Goal: Communication & Community: Connect with others

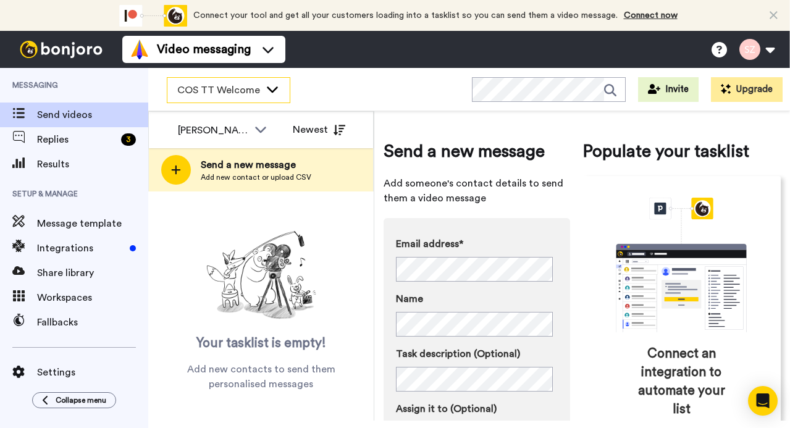
click at [271, 91] on icon at bounding box center [272, 89] width 15 height 12
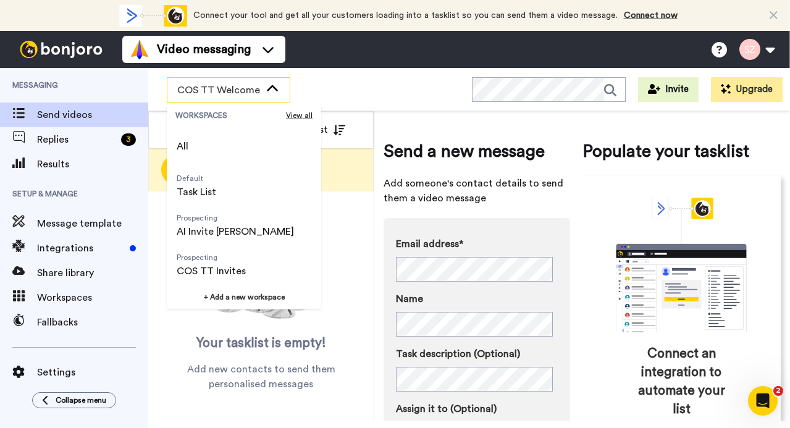
scroll to position [79, 0]
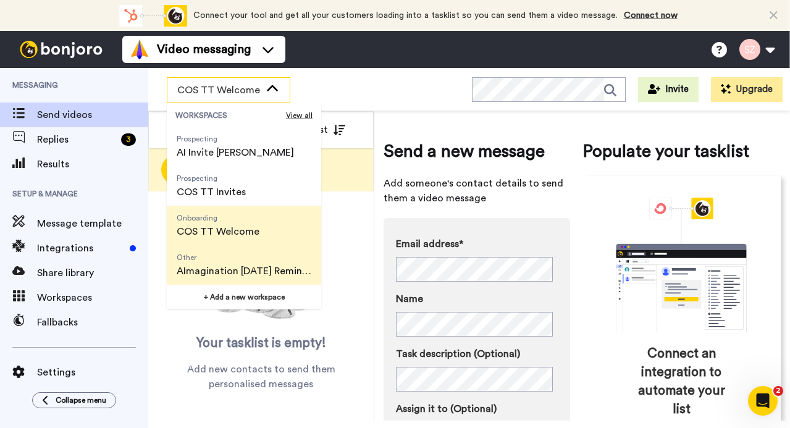
click at [246, 267] on span "AImagination 8-23-25 Reminder" at bounding box center [244, 271] width 135 height 15
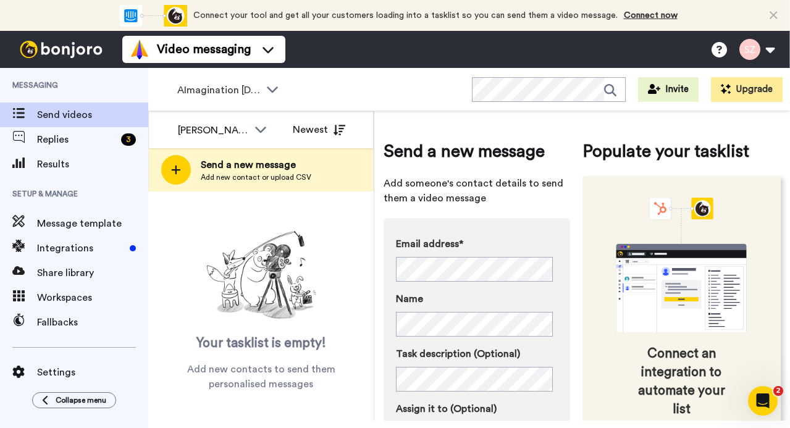
click at [587, 339] on div "Connect an integration to automate your list" at bounding box center [682, 308] width 199 height 264
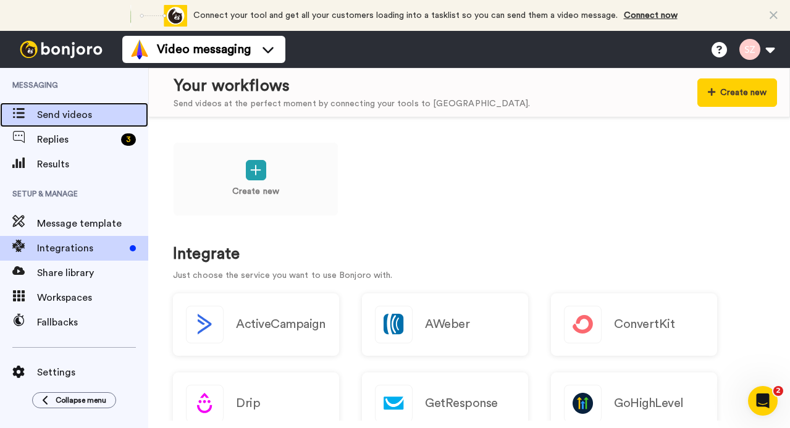
click at [51, 117] on span "Send videos" at bounding box center [92, 114] width 111 height 15
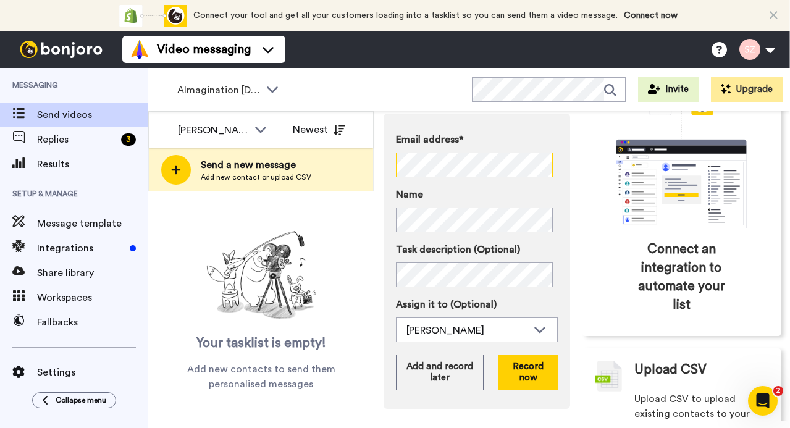
scroll to position [109, 0]
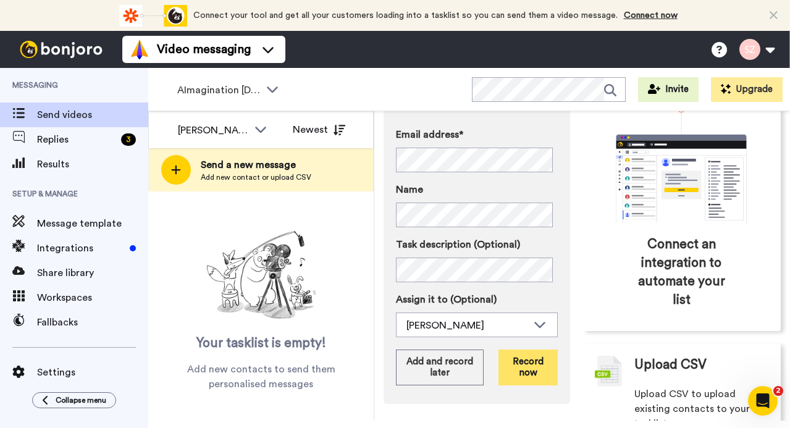
click at [533, 374] on button "Record now" at bounding box center [528, 368] width 59 height 36
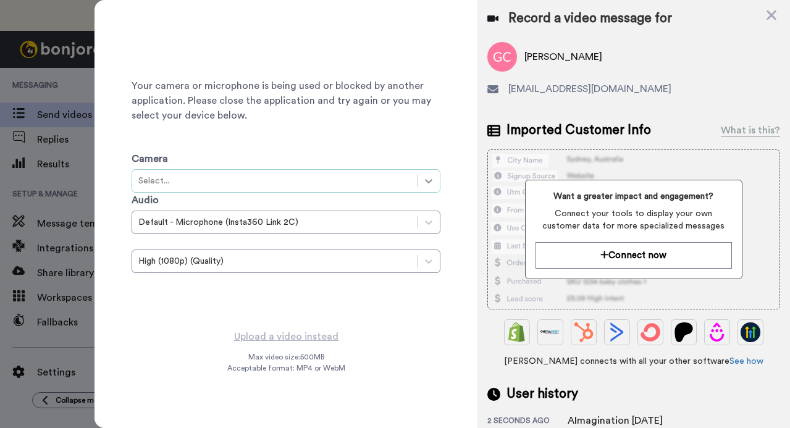
click at [425, 182] on icon at bounding box center [429, 181] width 12 height 12
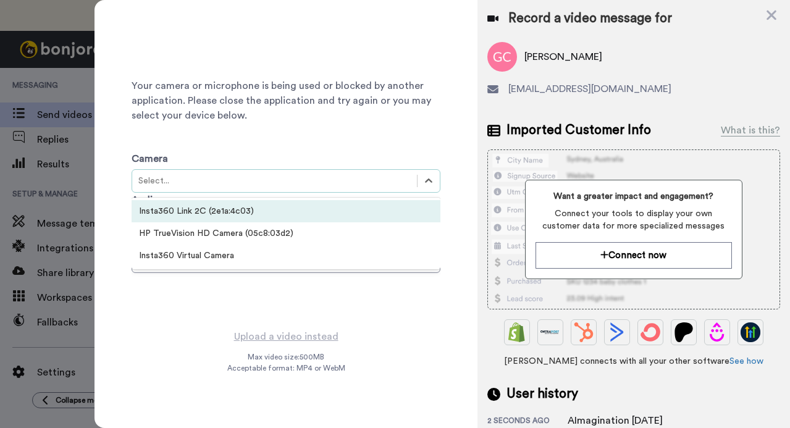
click at [298, 216] on div "Insta360 Link 2C (2e1a:4c03)" at bounding box center [286, 211] width 309 height 22
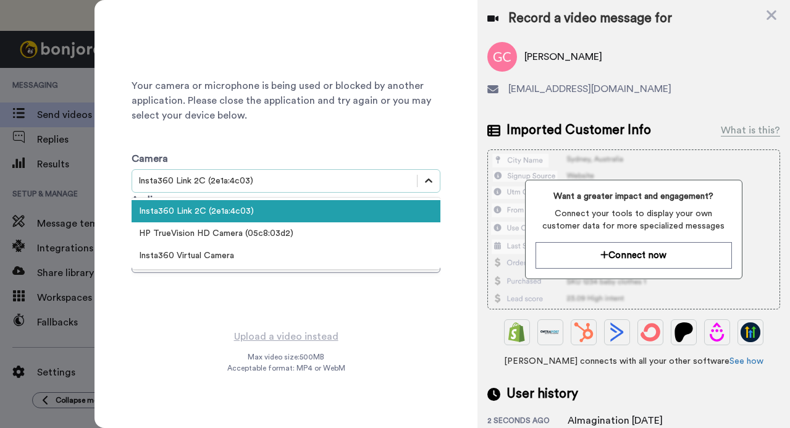
click at [424, 184] on icon at bounding box center [429, 181] width 12 height 12
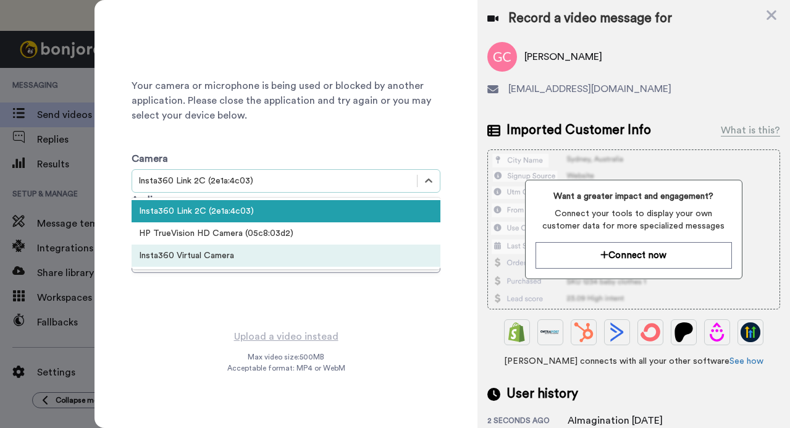
click at [311, 252] on div "Insta360 Virtual Camera" at bounding box center [286, 256] width 309 height 22
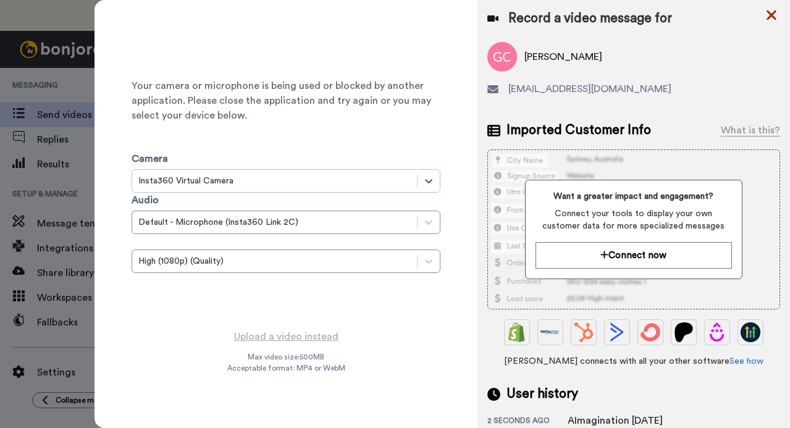
click at [768, 17] on icon at bounding box center [771, 14] width 12 height 15
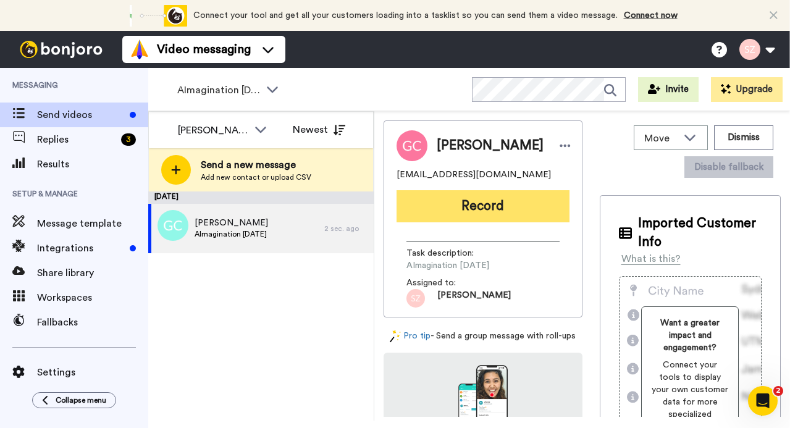
click at [492, 204] on button "Record" at bounding box center [483, 206] width 173 height 32
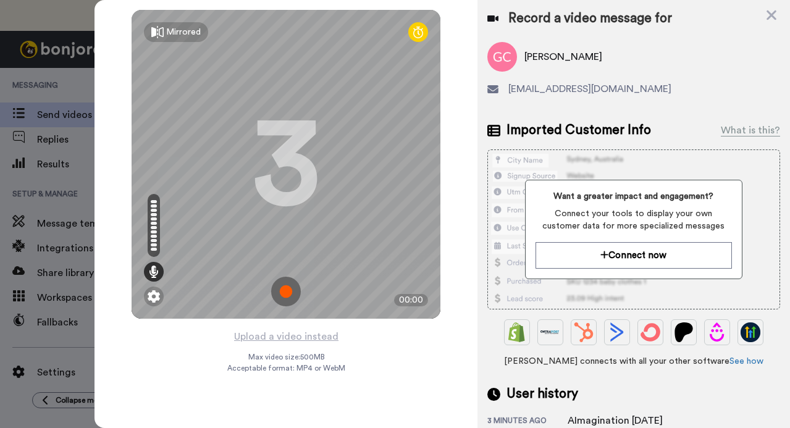
click at [111, 36] on div "Mirrored Redo 3 00:00" at bounding box center [286, 164] width 382 height 329
click at [284, 285] on img at bounding box center [286, 292] width 30 height 30
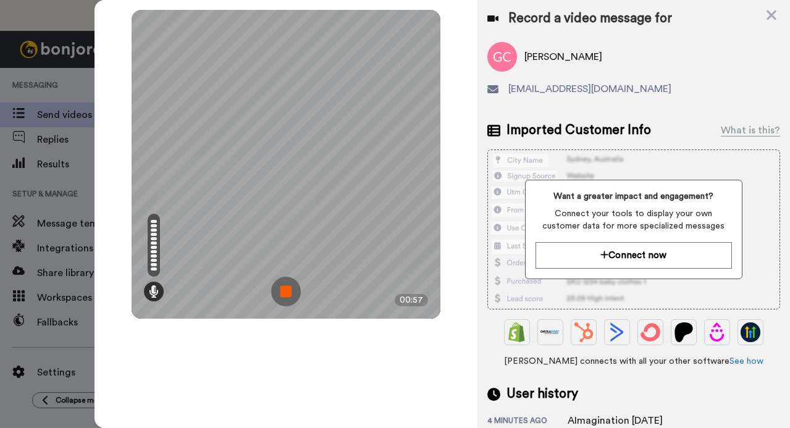
click at [280, 291] on img at bounding box center [286, 292] width 30 height 30
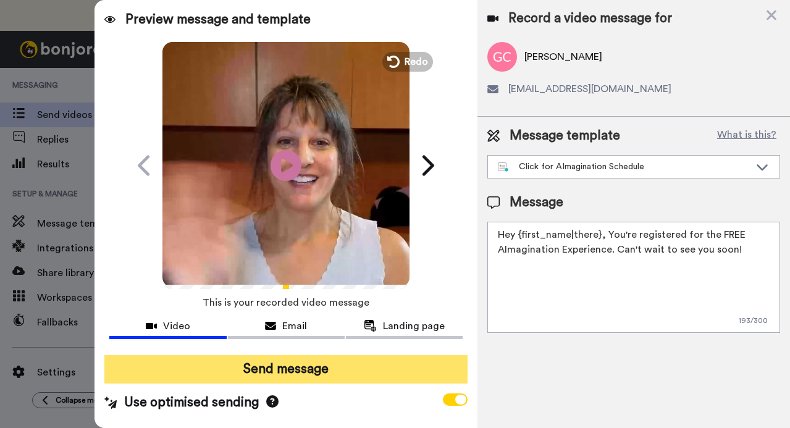
click at [272, 369] on button "Send message" at bounding box center [285, 369] width 363 height 28
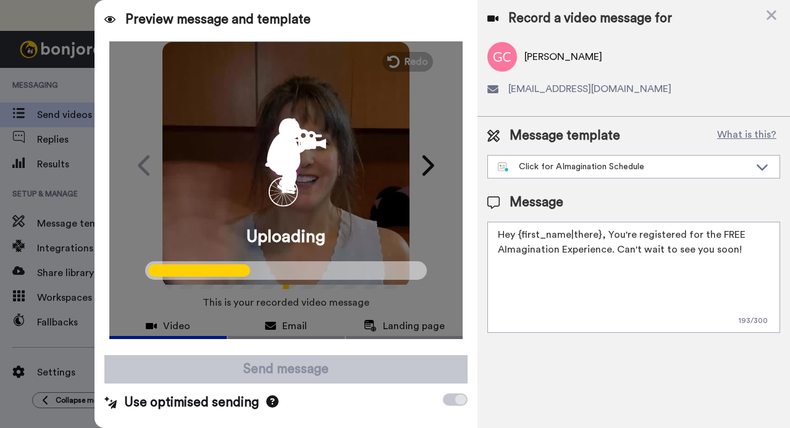
click at [427, 15] on div "Preview message and template" at bounding box center [286, 15] width 382 height 30
click at [393, 23] on div "Preview message and template" at bounding box center [286, 15] width 382 height 30
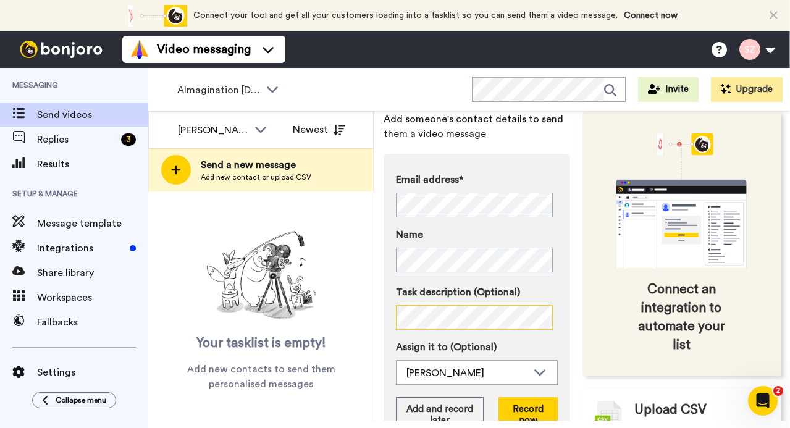
scroll to position [65, 0]
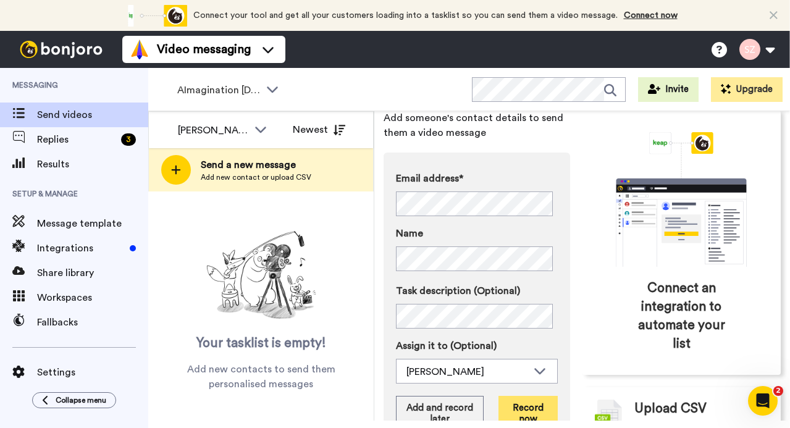
click at [540, 401] on button "Record now" at bounding box center [528, 414] width 59 height 36
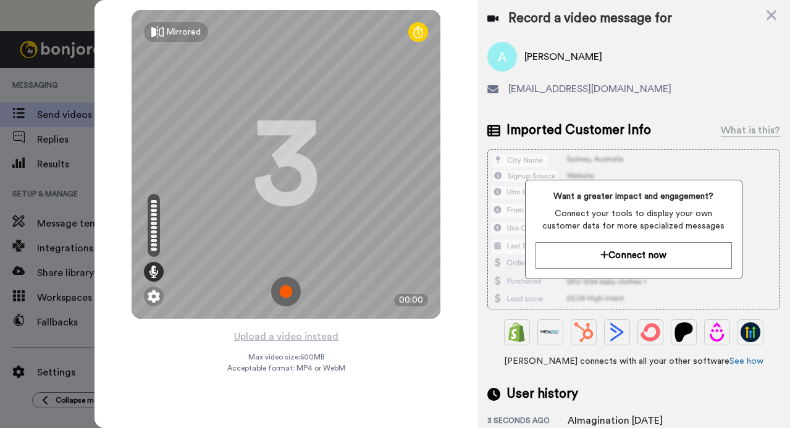
click at [287, 282] on img at bounding box center [286, 292] width 30 height 30
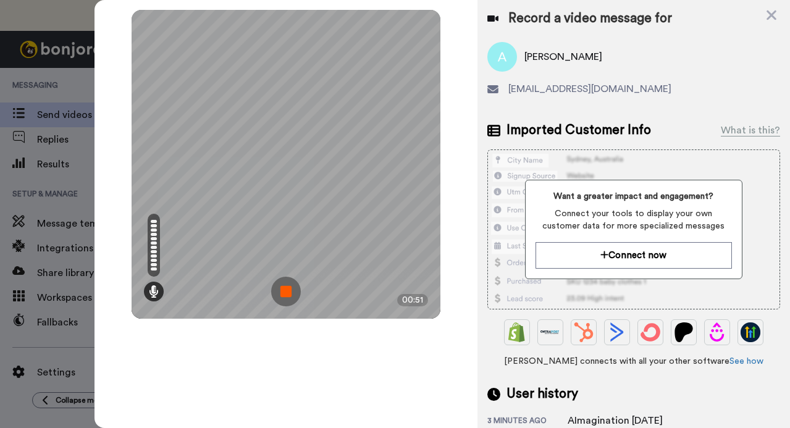
click at [286, 287] on img at bounding box center [286, 292] width 30 height 30
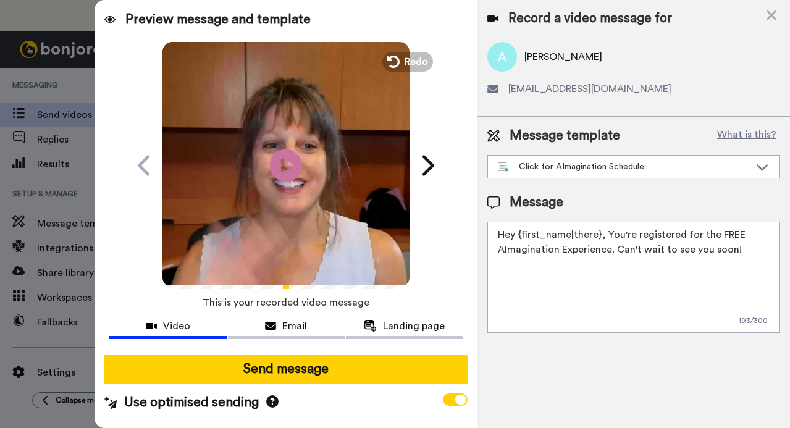
click at [284, 166] on icon "Play/Pause" at bounding box center [286, 165] width 33 height 59
click at [272, 189] on icon "Play/Pause" at bounding box center [286, 165] width 33 height 59
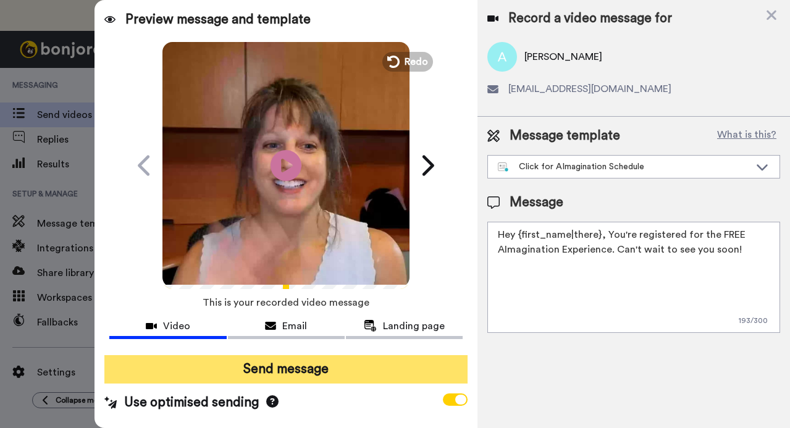
click at [261, 362] on button "Send message" at bounding box center [285, 369] width 363 height 28
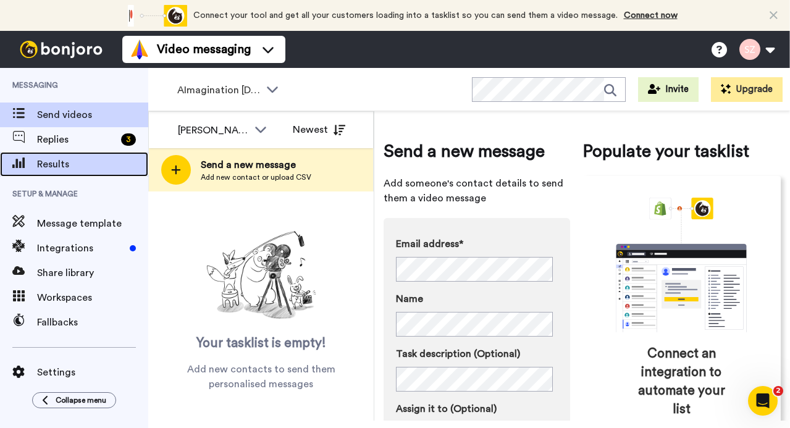
click at [71, 166] on span "Results" at bounding box center [92, 164] width 111 height 15
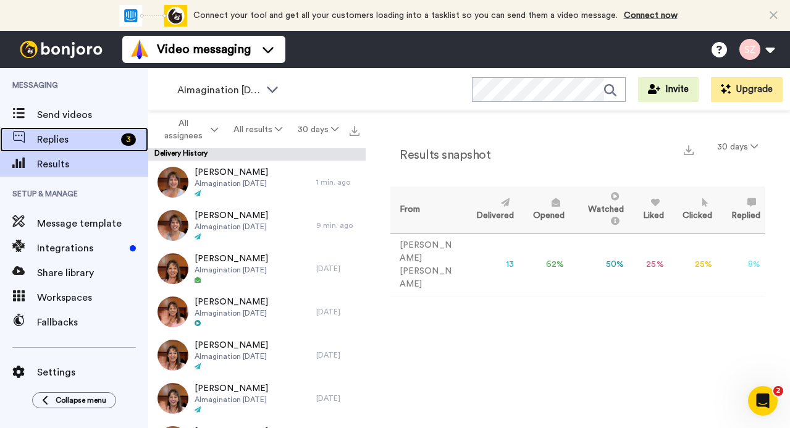
click at [65, 146] on span "Replies" at bounding box center [76, 139] width 79 height 15
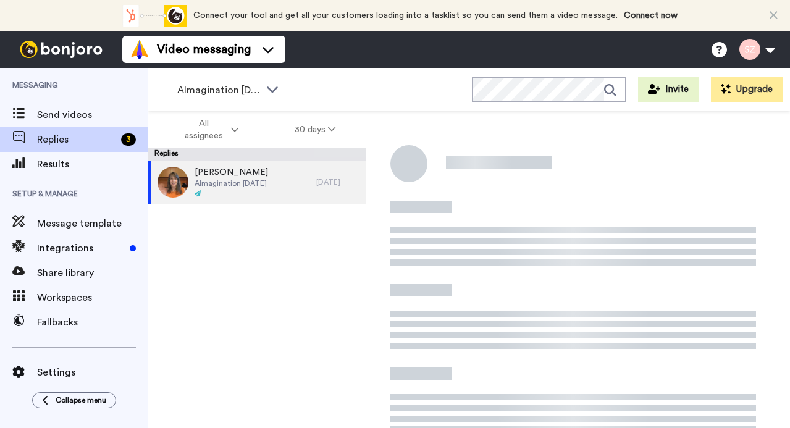
scroll to position [43, 0]
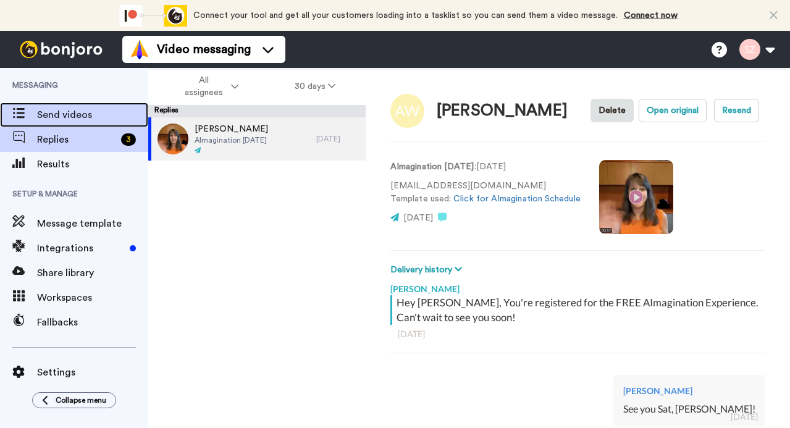
click at [92, 116] on span "Send videos" at bounding box center [92, 114] width 111 height 15
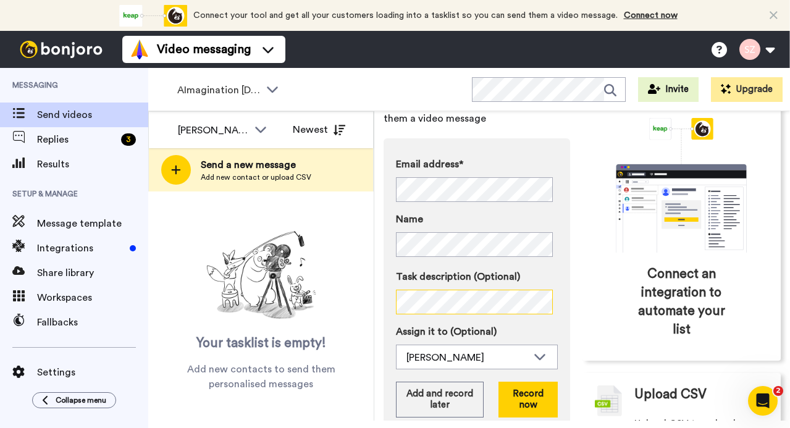
scroll to position [129, 0]
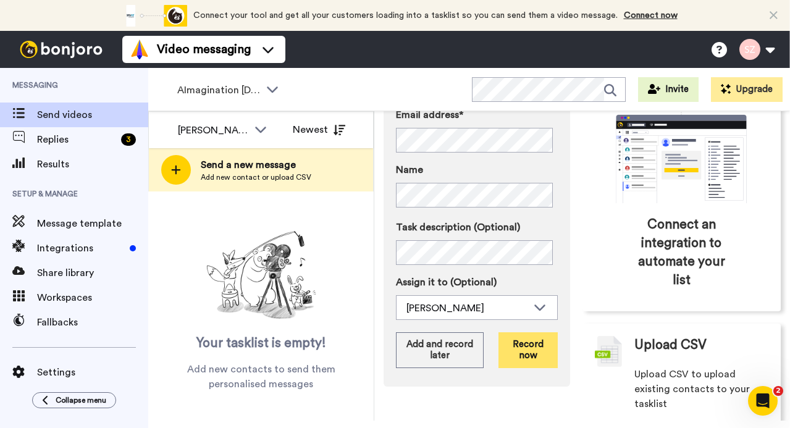
click at [540, 350] on button "Record now" at bounding box center [528, 350] width 59 height 36
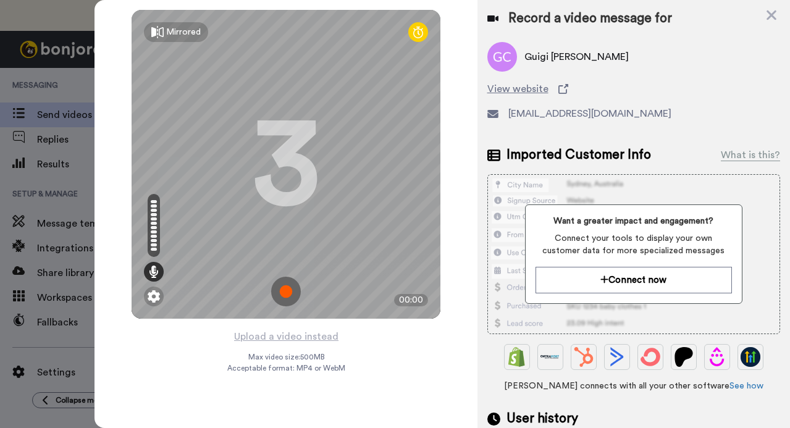
click at [288, 289] on img at bounding box center [286, 292] width 30 height 30
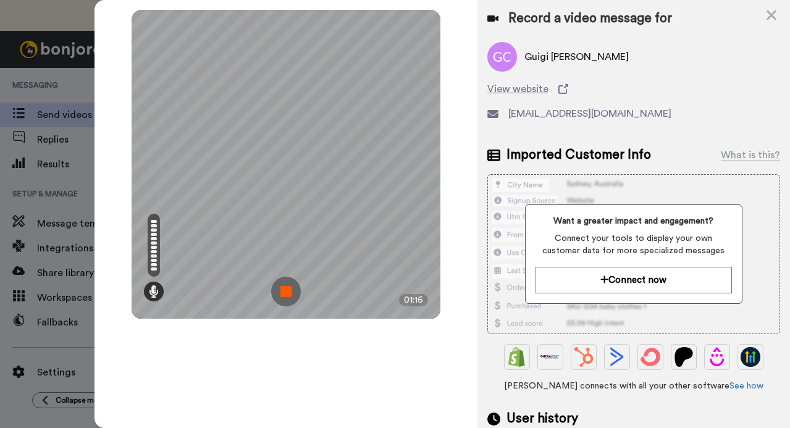
click at [285, 288] on img at bounding box center [286, 292] width 30 height 30
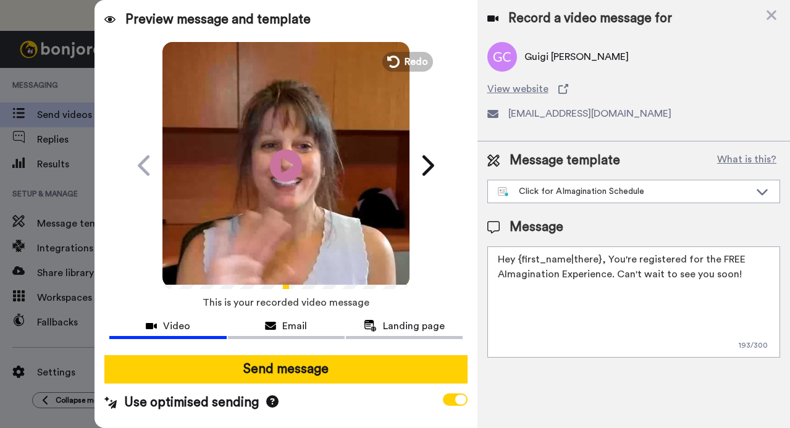
click at [289, 168] on icon at bounding box center [286, 165] width 33 height 33
click at [282, 234] on video at bounding box center [285, 163] width 247 height 247
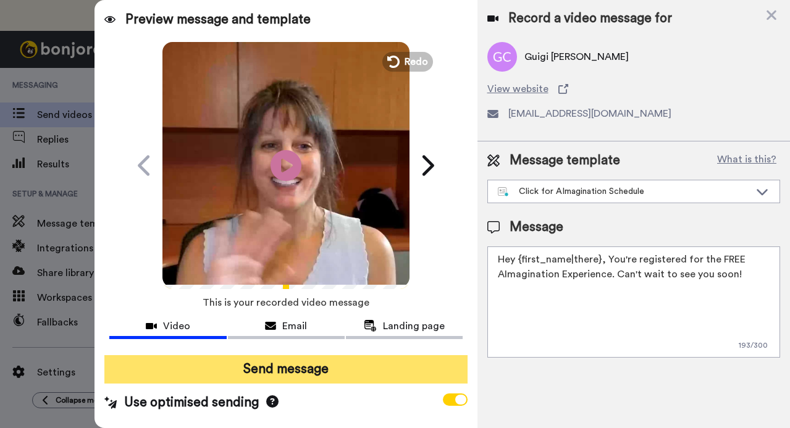
click at [254, 377] on button "Send message" at bounding box center [285, 369] width 363 height 28
